Goal: Transaction & Acquisition: Purchase product/service

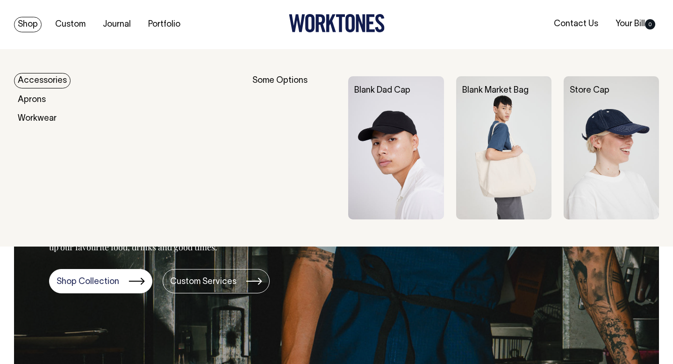
click at [18, 22] on link "Shop" at bounding box center [28, 24] width 28 height 15
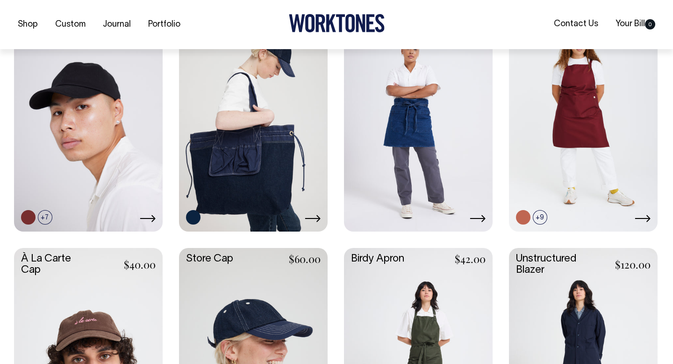
scroll to position [268, 0]
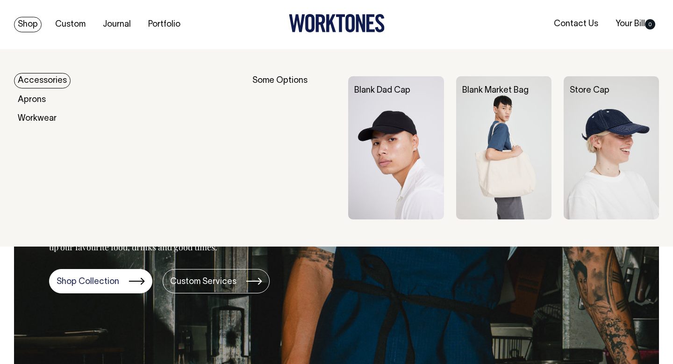
click at [377, 130] on img at bounding box center [395, 147] width 95 height 143
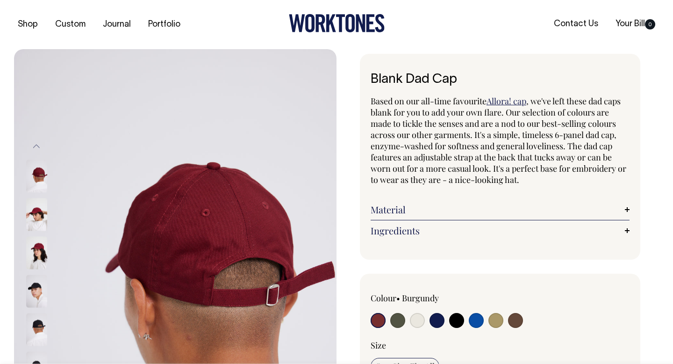
click at [478, 322] on input "radio" at bounding box center [476, 320] width 15 height 15
radio input "true"
select select "Worker Blue"
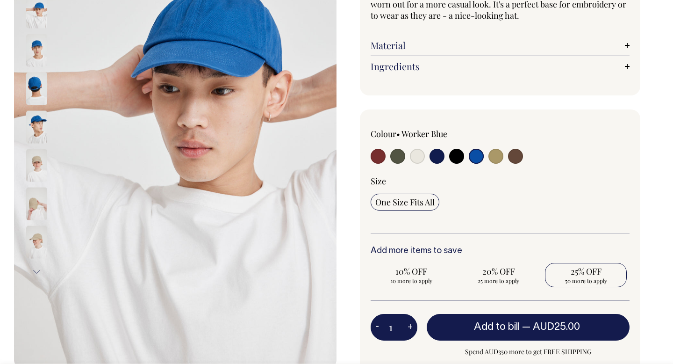
scroll to position [165, 0]
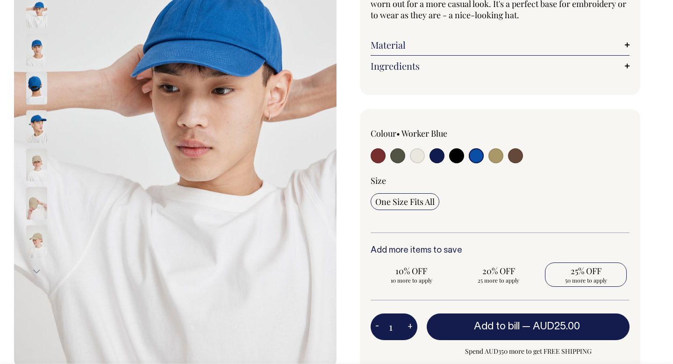
click at [590, 270] on span "25% OFF" at bounding box center [586, 270] width 72 height 11
click at [590, 270] on input "25% OFF 50 more to apply" at bounding box center [586, 274] width 82 height 24
radio input "true"
type input "50"
radio input "true"
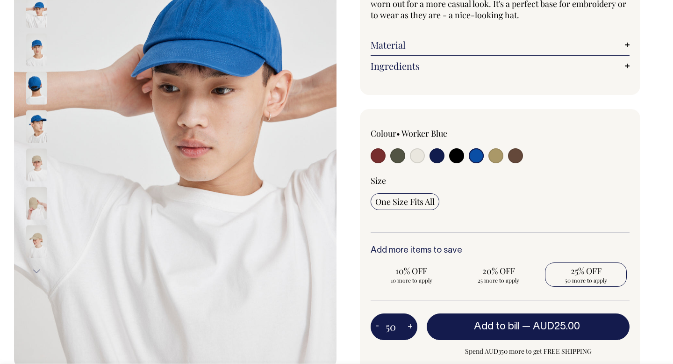
select select
type input "50"
